Goal: Entertainment & Leisure: Consume media (video, audio)

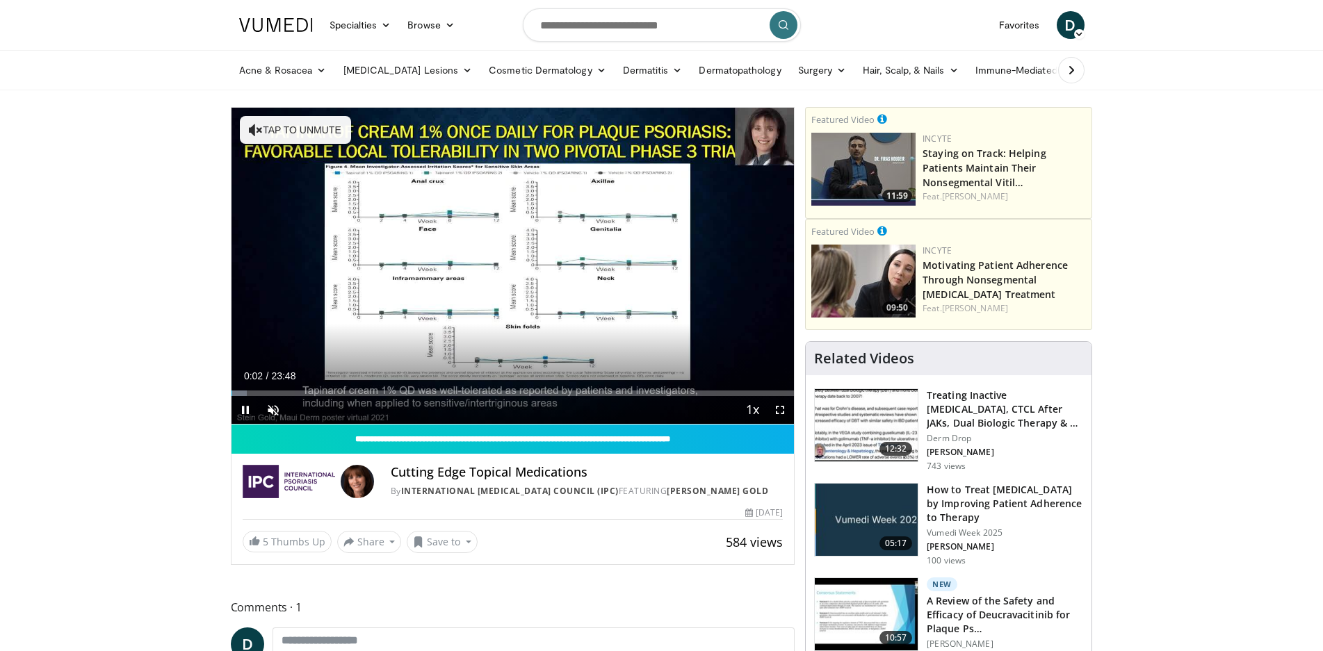
click at [521, 480] on div "Cutting Edge Topical Medications By International [MEDICAL_DATA] Council (IPC) …" at bounding box center [587, 481] width 392 height 33
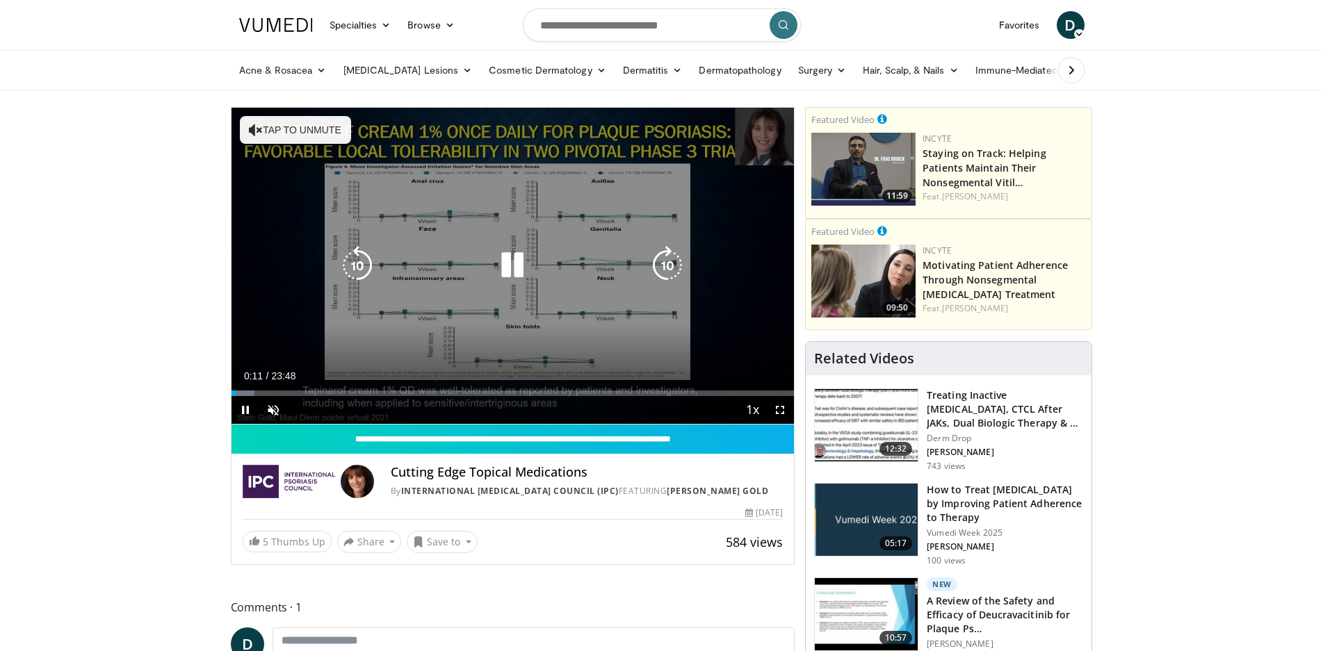
click at [320, 136] on button "Tap to unmute" at bounding box center [295, 130] width 111 height 28
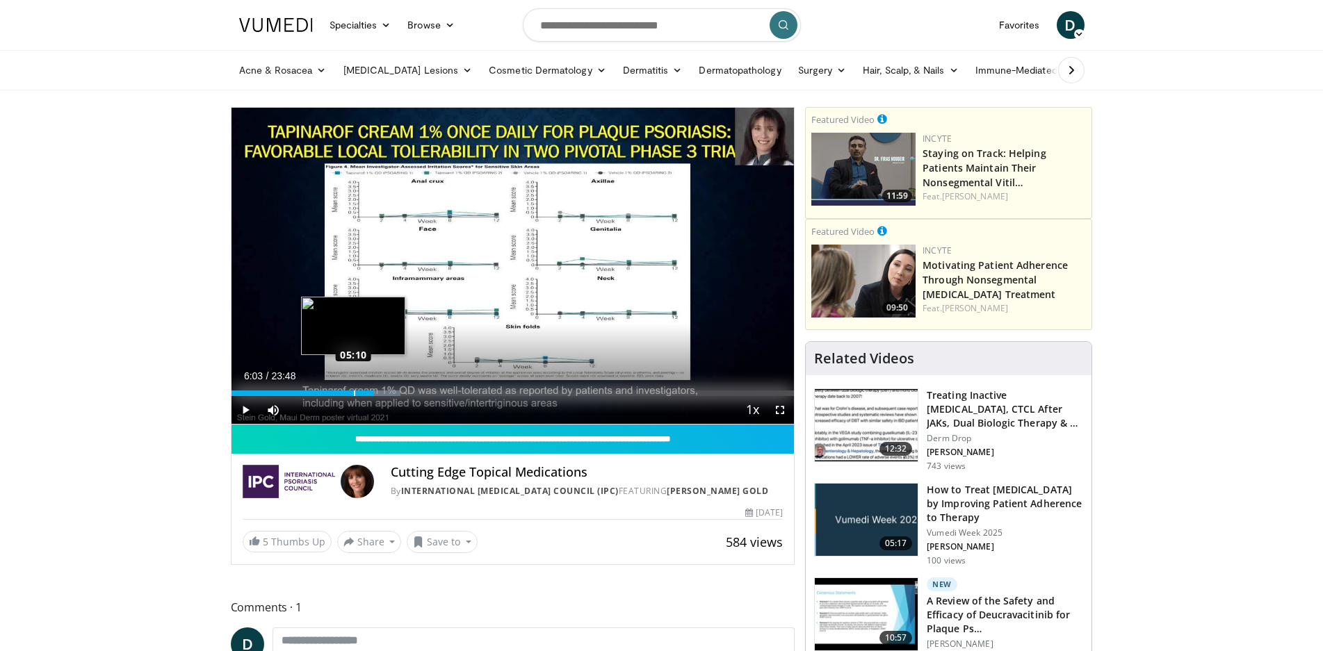
drag, startPoint x: 370, startPoint y: 389, endPoint x: 357, endPoint y: 391, distance: 13.3
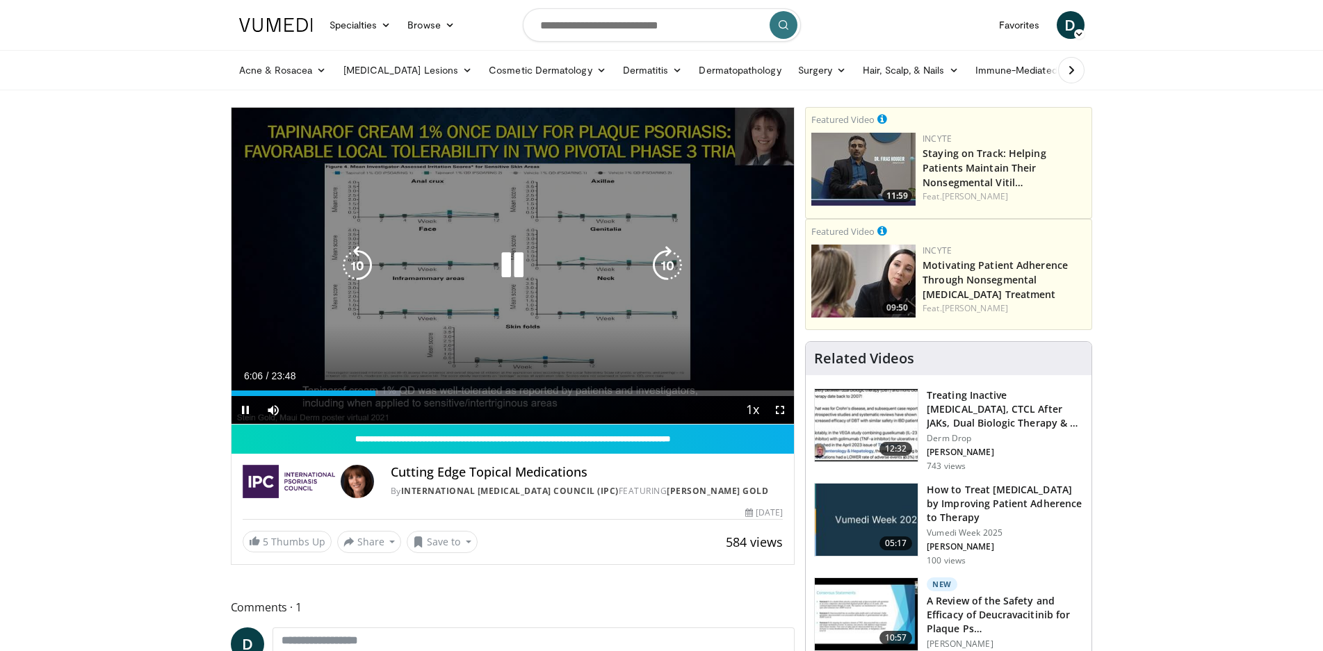
drag, startPoint x: 357, startPoint y: 391, endPoint x: 457, endPoint y: 339, distance: 112.5
click at [457, 339] on div "10 seconds Tap to unmute" at bounding box center [512, 266] width 563 height 316
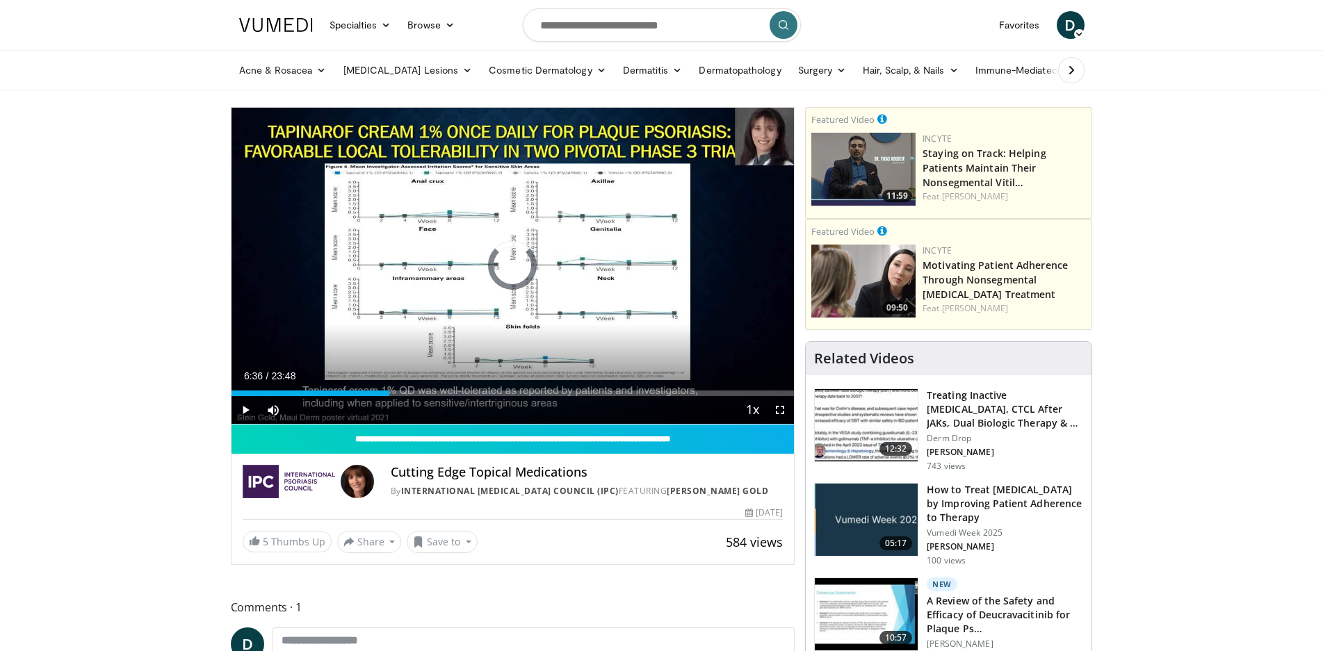
drag, startPoint x: 381, startPoint y: 387, endPoint x: 378, endPoint y: 380, distance: 7.5
click at [375, 396] on div "Current Time 6:36 / Duration 23:48 Play Skip Backward Skip Forward Mute 81% Loa…" at bounding box center [512, 410] width 563 height 28
click at [376, 393] on div "Progress Bar" at bounding box center [376, 394] width 1 height 6
drag, startPoint x: 374, startPoint y: 393, endPoint x: 405, endPoint y: 402, distance: 32.6
click at [405, 403] on div "Current Time 6:10 / Duration 23:48 Play Skip Backward Skip Forward Mute 81% Loa…" at bounding box center [512, 410] width 563 height 28
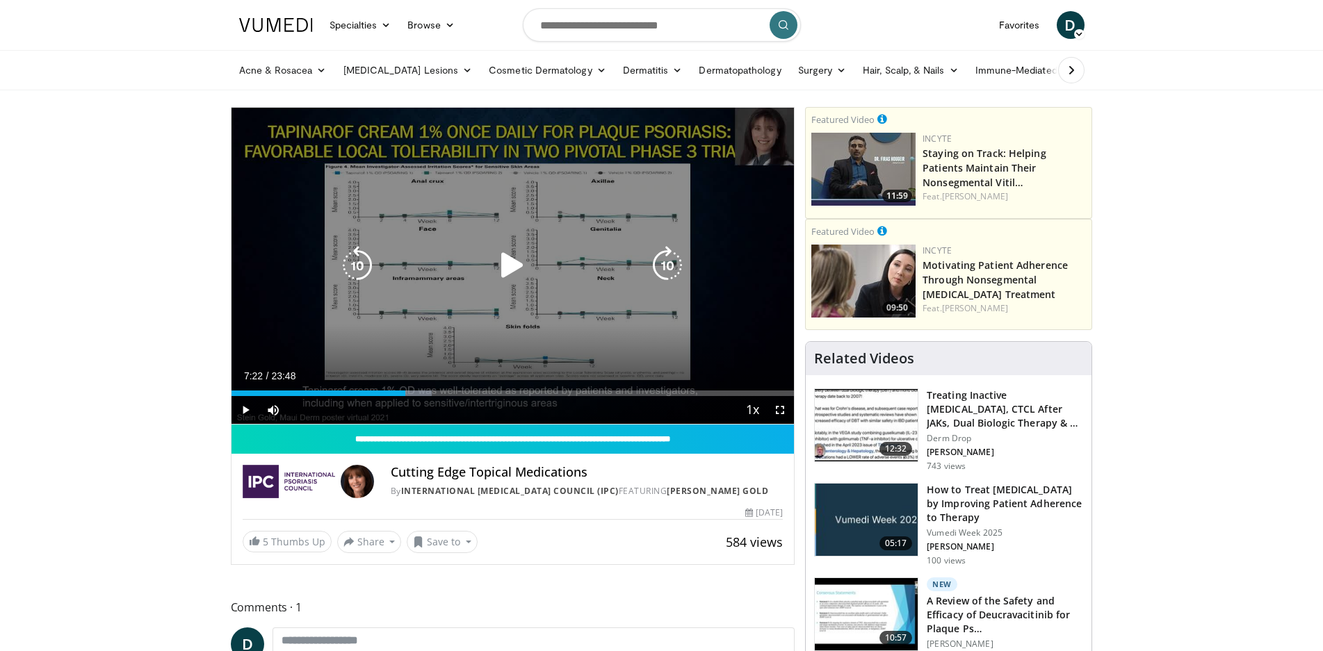
click at [464, 310] on div "10 seconds Tap to unmute" at bounding box center [512, 266] width 563 height 316
